Goal: Navigation & Orientation: Go to known website

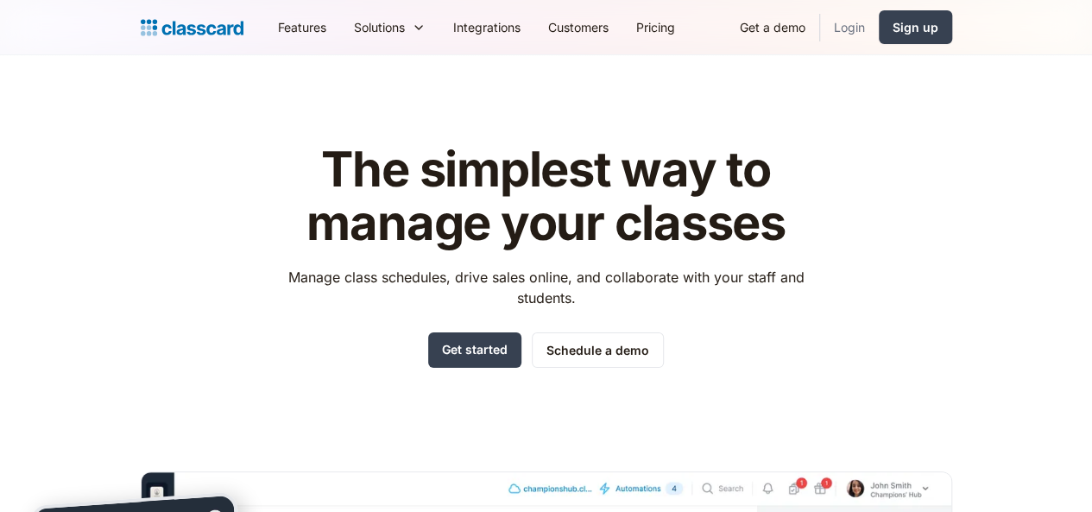
click at [879, 17] on link "Login" at bounding box center [849, 27] width 59 height 39
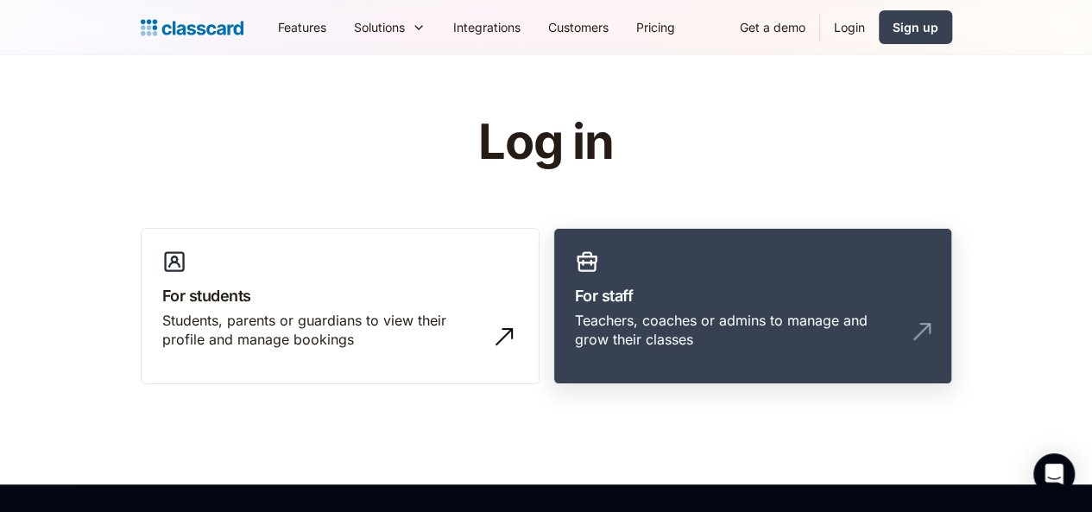
click at [641, 281] on link "For staff Teachers, coaches or admins to manage and grow their classes" at bounding box center [752, 306] width 399 height 157
